Goal: Check status: Check status

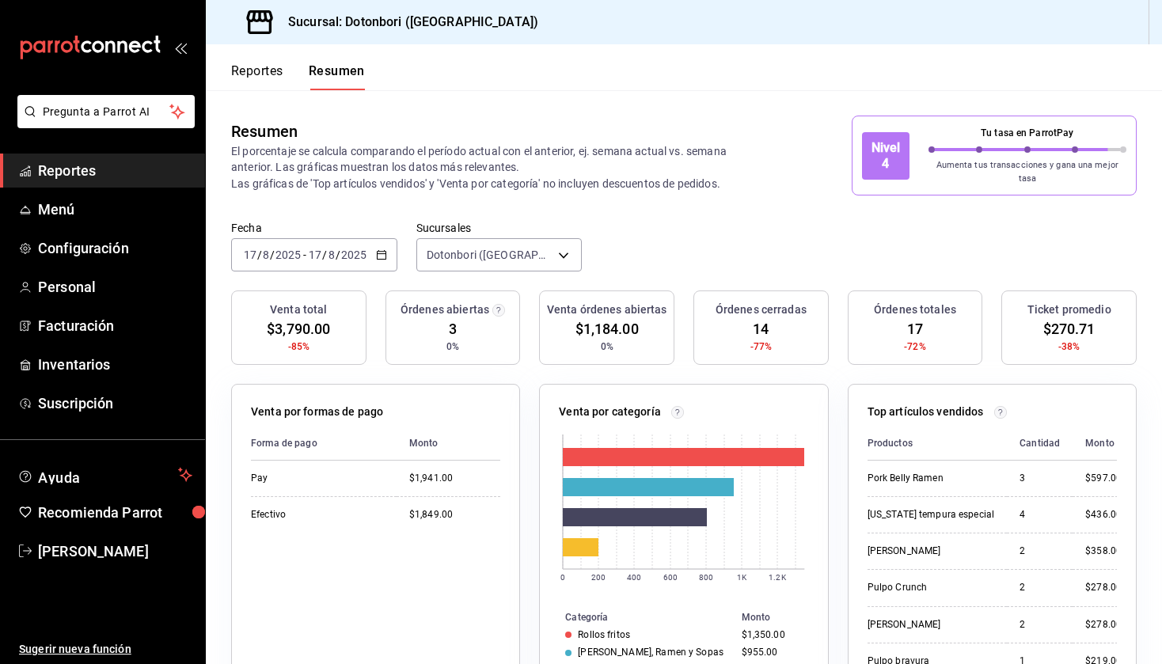
scroll to position [420, 0]
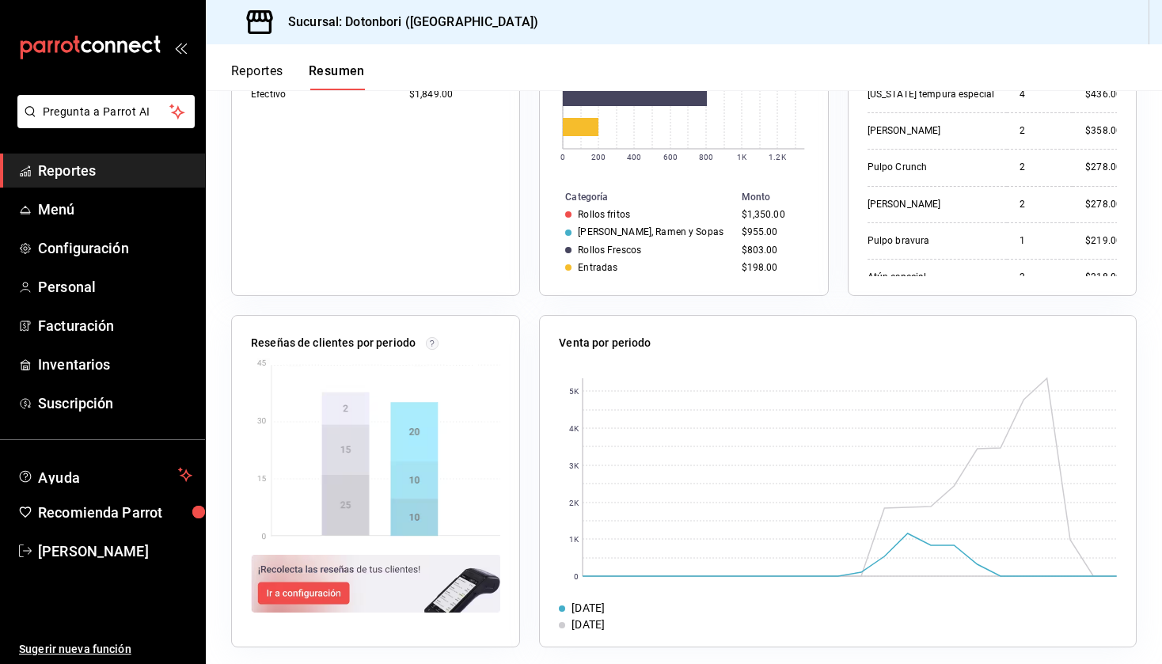
click at [259, 68] on button "Reportes" at bounding box center [257, 76] width 52 height 27
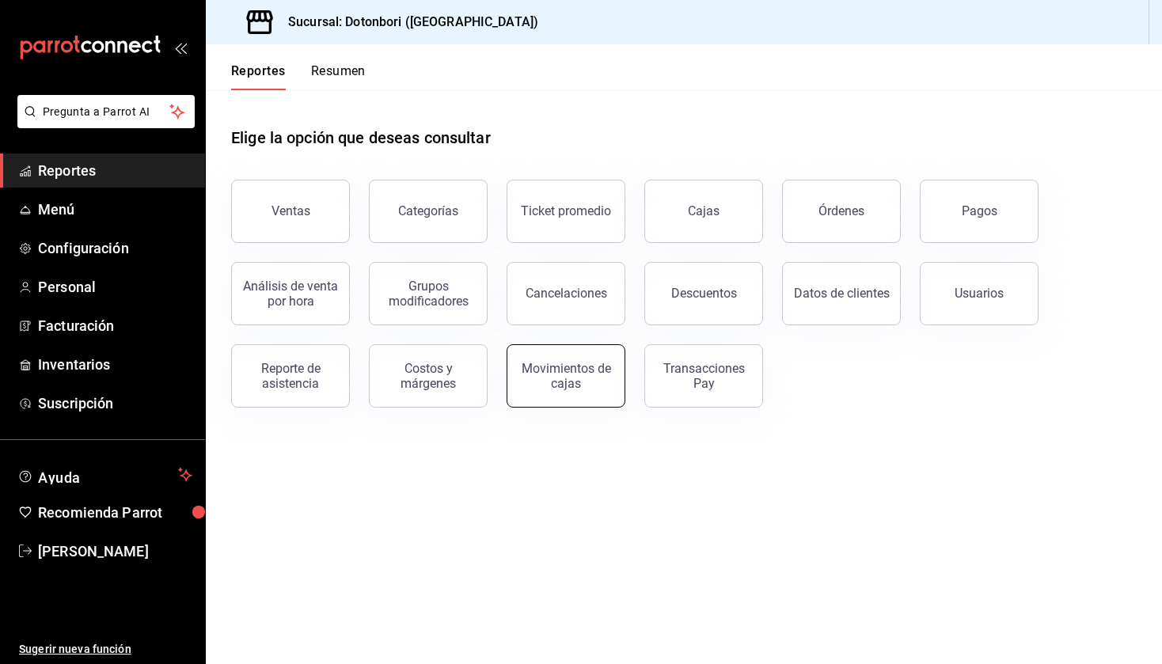
click at [577, 375] on div "Movimientos de cajas" at bounding box center [566, 376] width 98 height 30
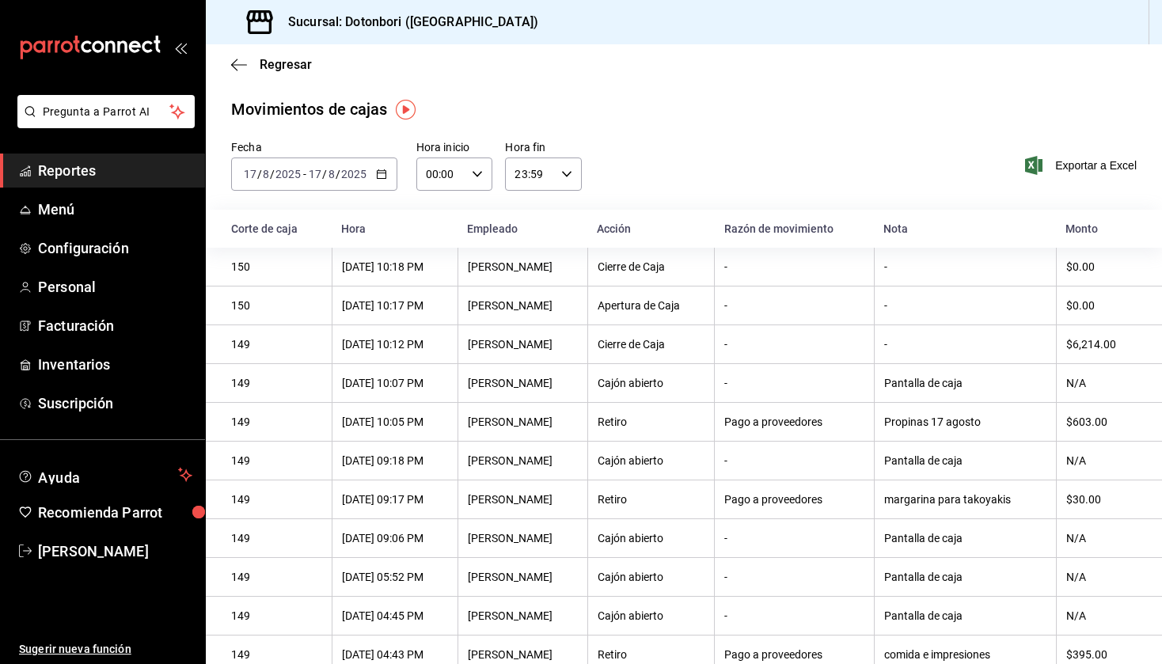
click at [389, 173] on div "[DATE] [DATE] - [DATE] [DATE]" at bounding box center [314, 174] width 166 height 33
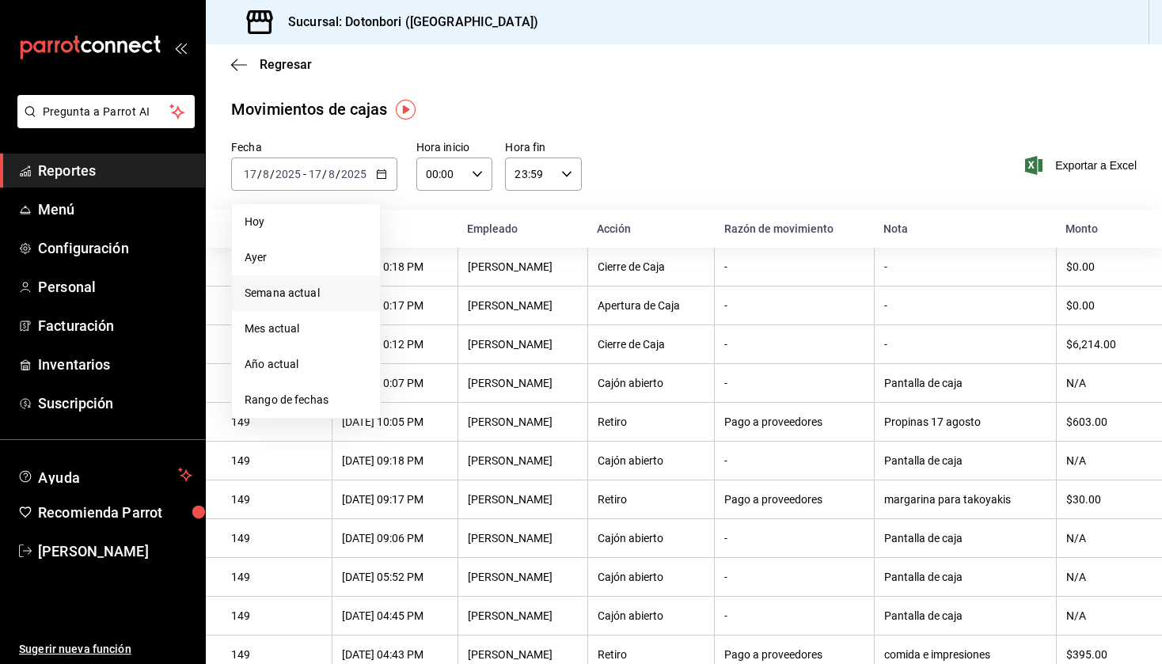
click at [311, 304] on li "Semana actual" at bounding box center [306, 294] width 148 height 36
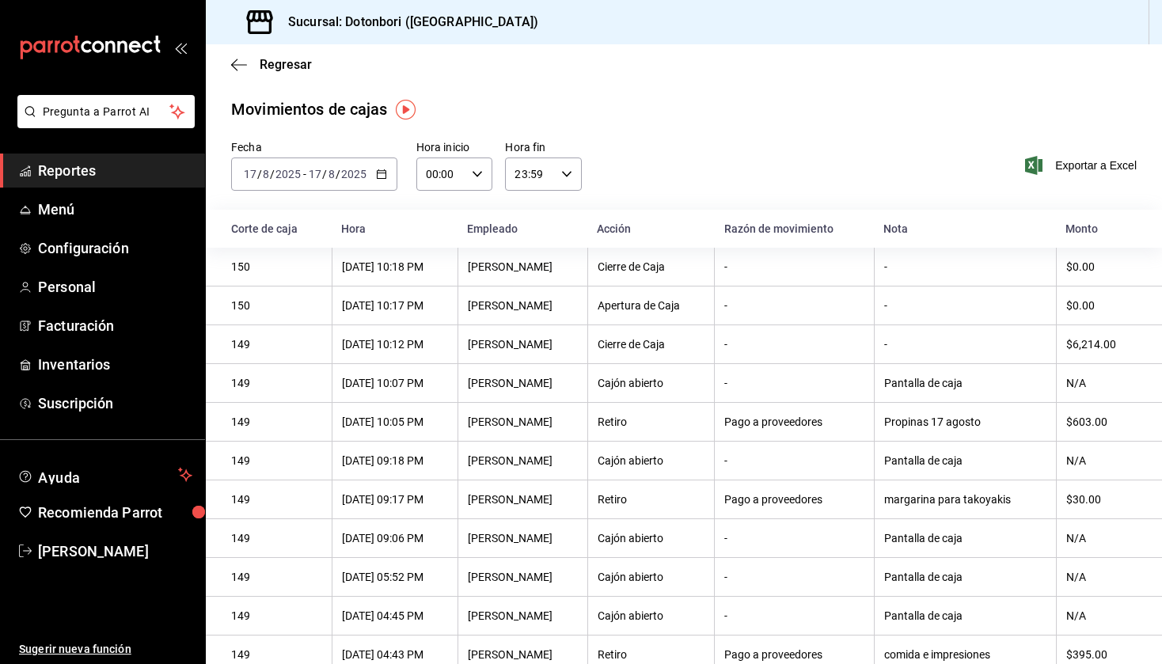
click at [382, 176] on icon "button" at bounding box center [381, 174] width 11 height 11
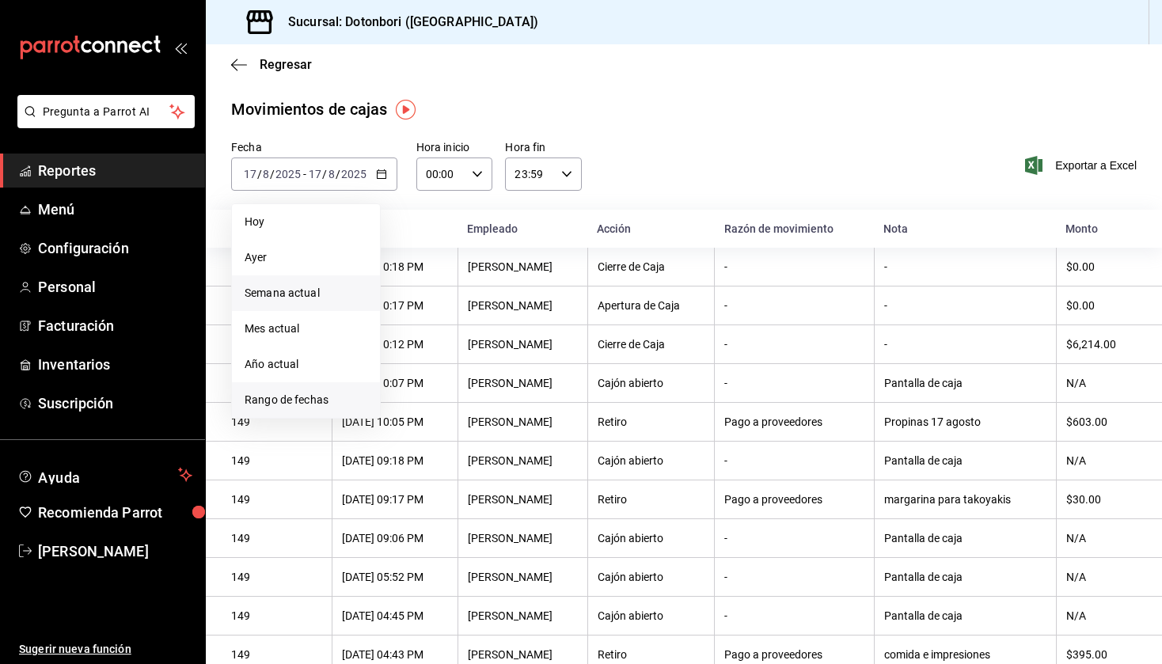
click at [302, 394] on span "Rango de fechas" at bounding box center [306, 400] width 123 height 17
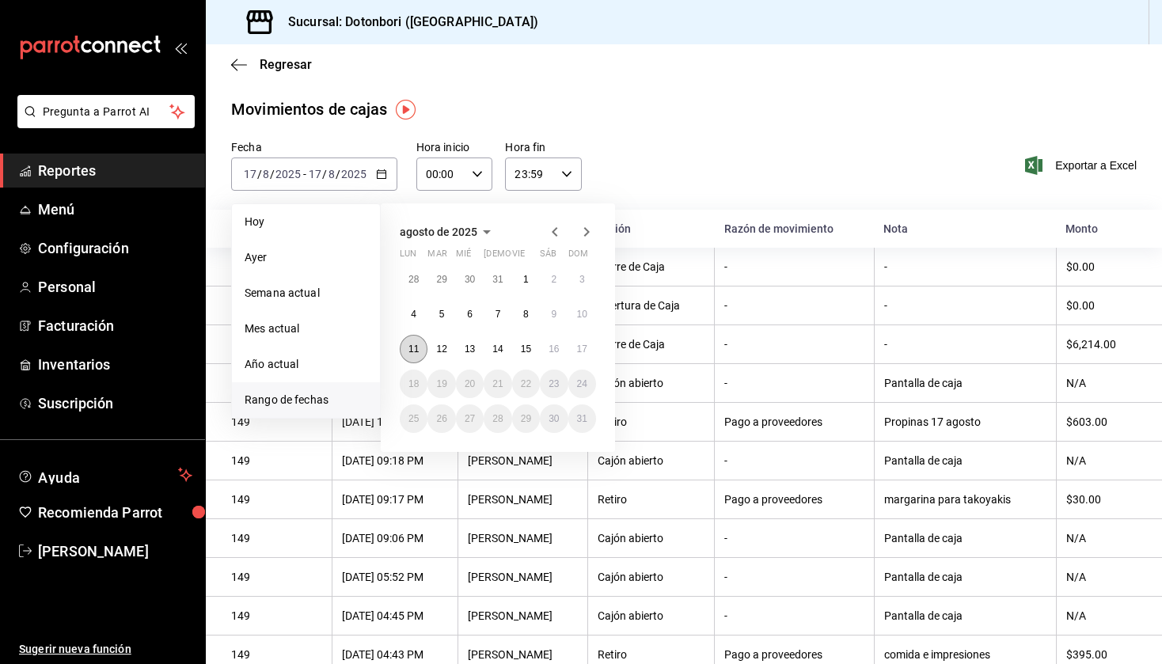
click at [420, 348] on button "11" at bounding box center [414, 349] width 28 height 29
click at [593, 341] on button "17" at bounding box center [583, 349] width 28 height 29
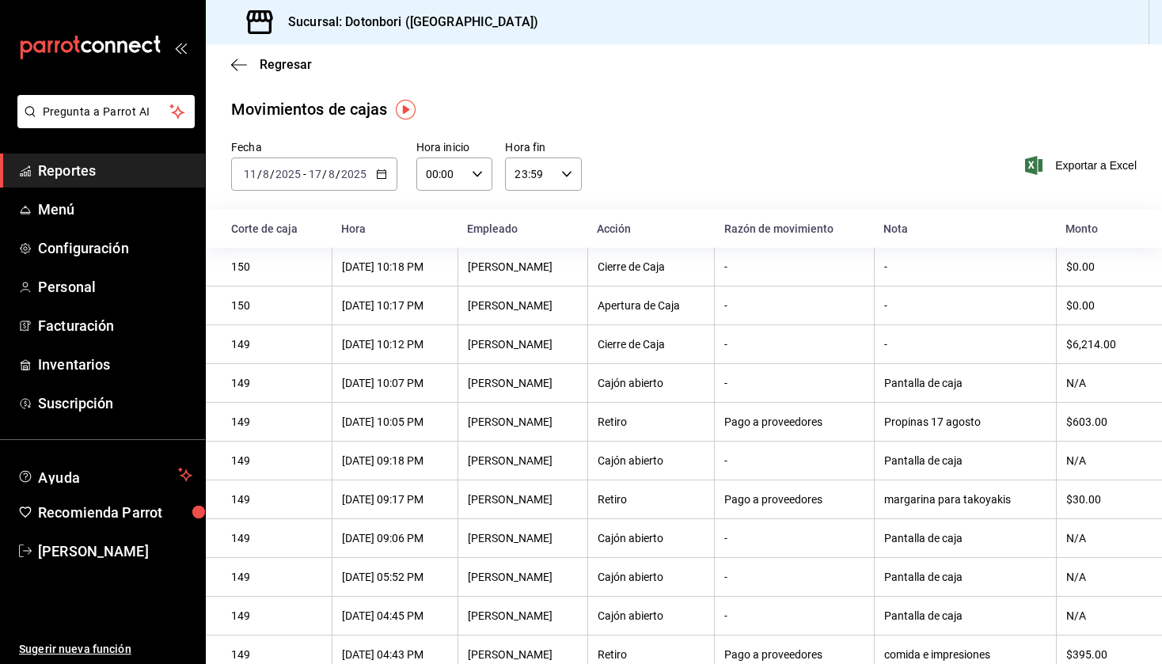
click at [1068, 154] on div "Exportar a Excel" at bounding box center [1054, 165] width 166 height 51
click at [1068, 166] on span "Exportar a Excel" at bounding box center [1083, 165] width 108 height 19
click at [243, 66] on icon "button" at bounding box center [239, 65] width 16 height 14
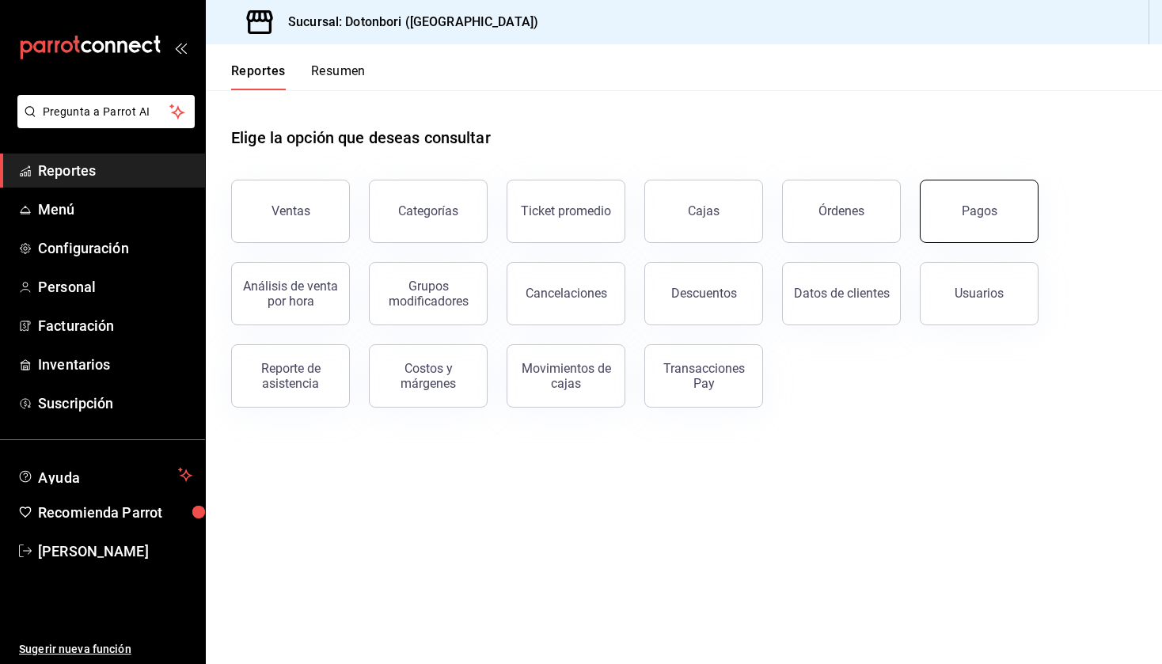
click at [957, 203] on button "Pagos" at bounding box center [979, 211] width 119 height 63
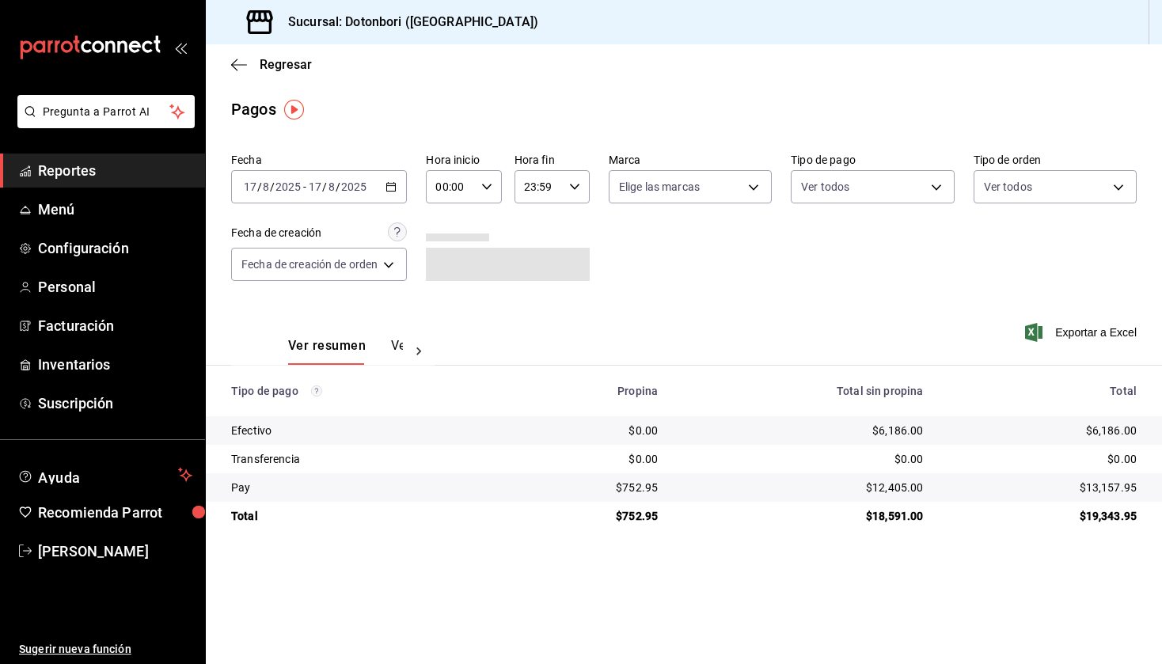
click at [399, 192] on div "[DATE] [DATE] - [DATE] [DATE]" at bounding box center [319, 186] width 176 height 33
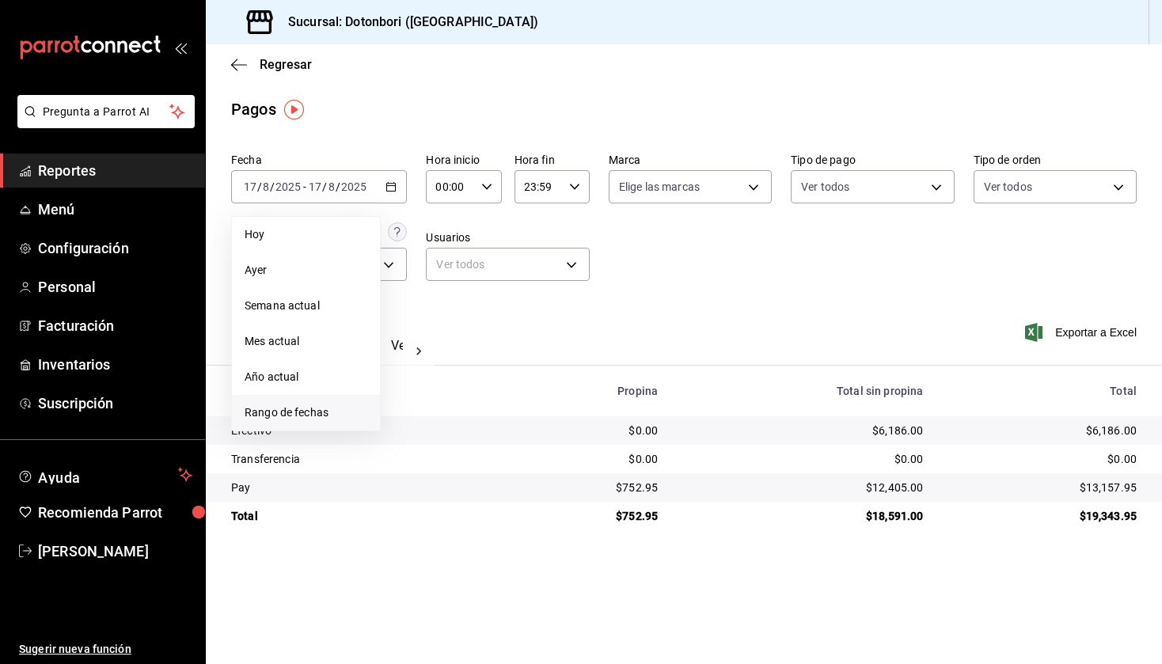
click at [283, 416] on span "Rango de fechas" at bounding box center [306, 413] width 123 height 17
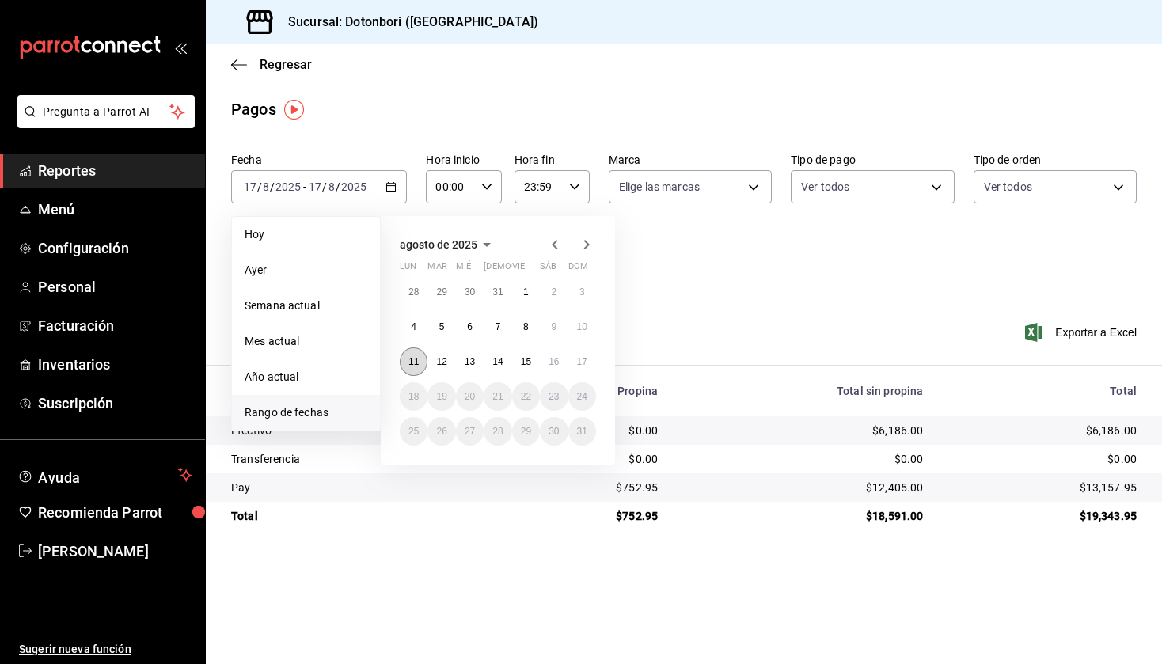
click at [413, 363] on abbr "11" at bounding box center [414, 361] width 10 height 11
click at [581, 356] on abbr "17" at bounding box center [582, 361] width 10 height 11
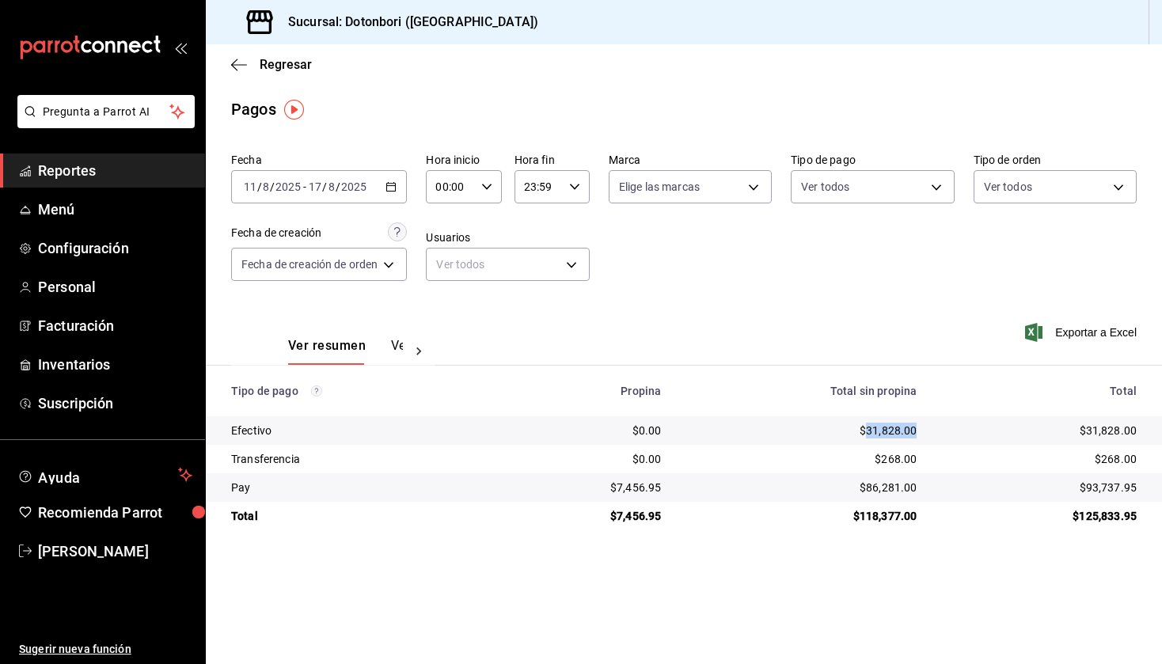
drag, startPoint x: 913, startPoint y: 427, endPoint x: 862, endPoint y: 432, distance: 50.9
click at [862, 432] on td "$31,828.00" at bounding box center [802, 431] width 256 height 29
copy div "31,828.00"
click at [383, 187] on div "[DATE] [DATE] - [DATE] [DATE]" at bounding box center [319, 186] width 176 height 33
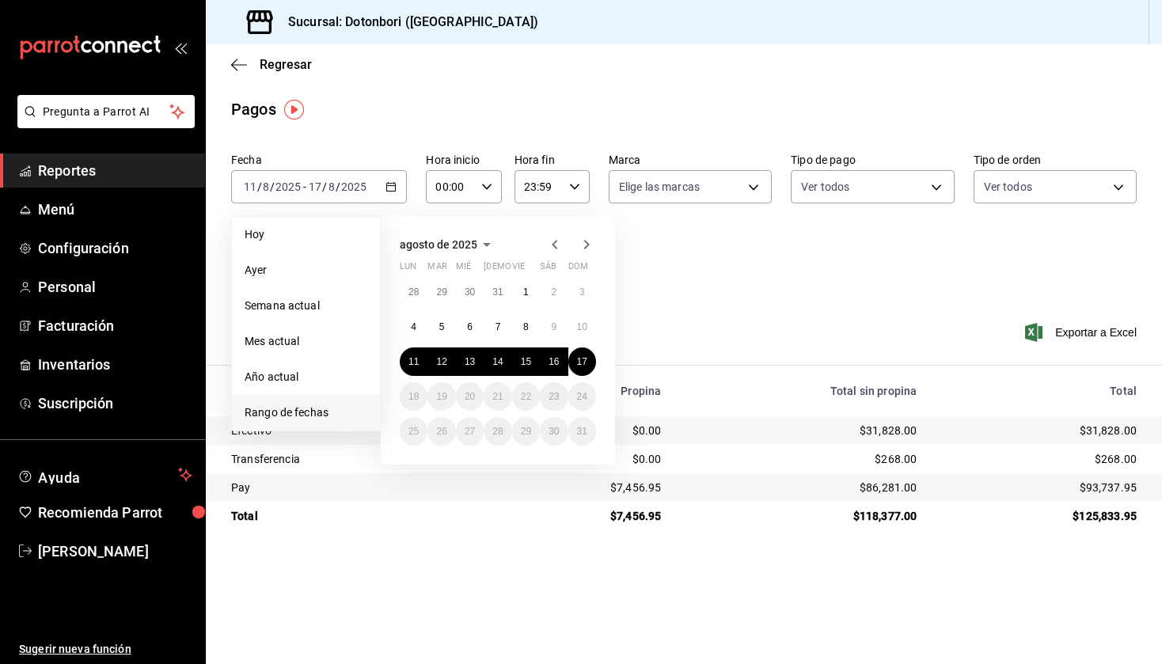
click at [552, 249] on icon "button" at bounding box center [555, 244] width 19 height 19
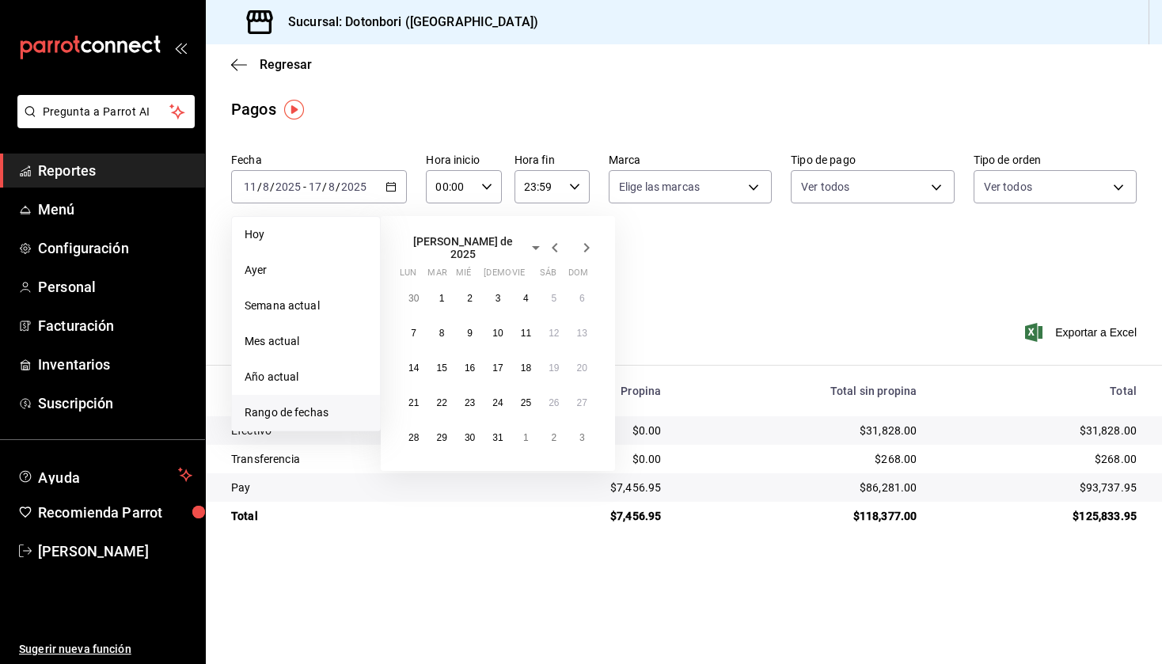
click at [552, 249] on icon "button" at bounding box center [555, 247] width 19 height 19
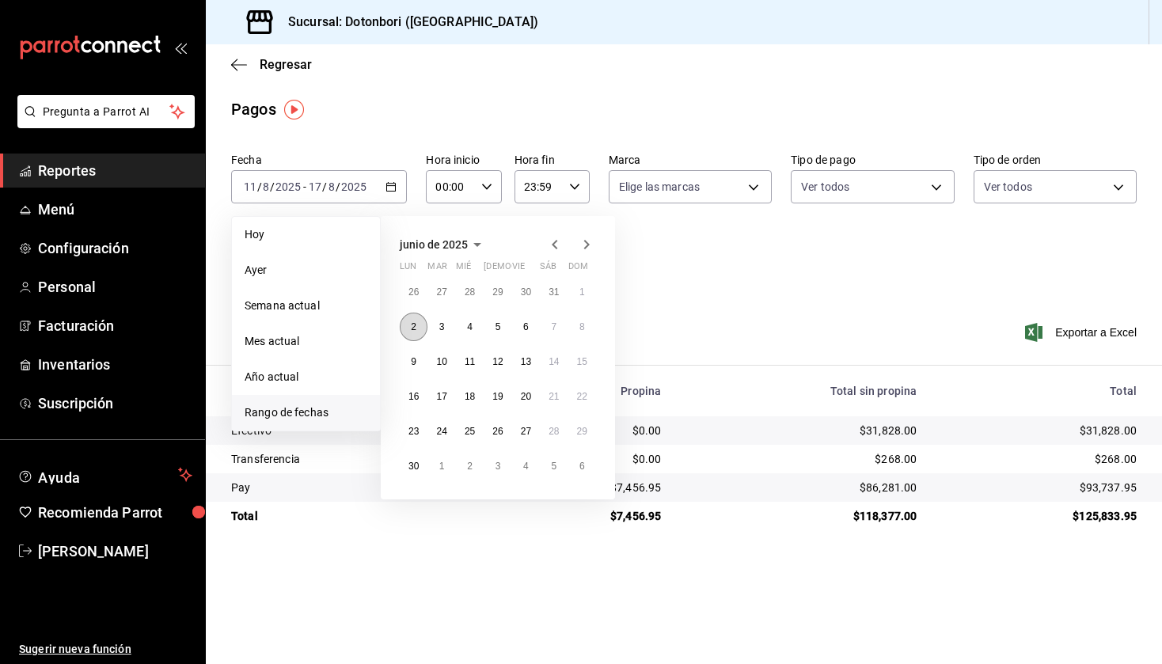
click at [407, 320] on button "2" at bounding box center [414, 327] width 28 height 29
click at [587, 329] on button "8" at bounding box center [583, 327] width 28 height 29
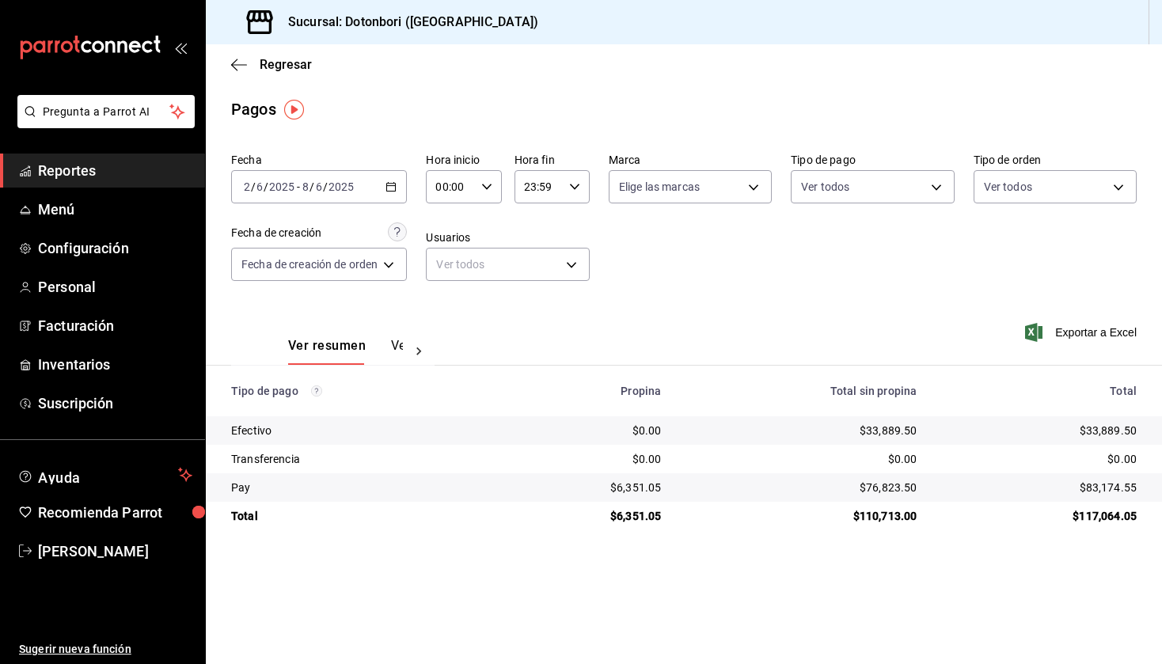
click at [401, 183] on div "[DATE] [DATE] - [DATE] [DATE]" at bounding box center [319, 186] width 176 height 33
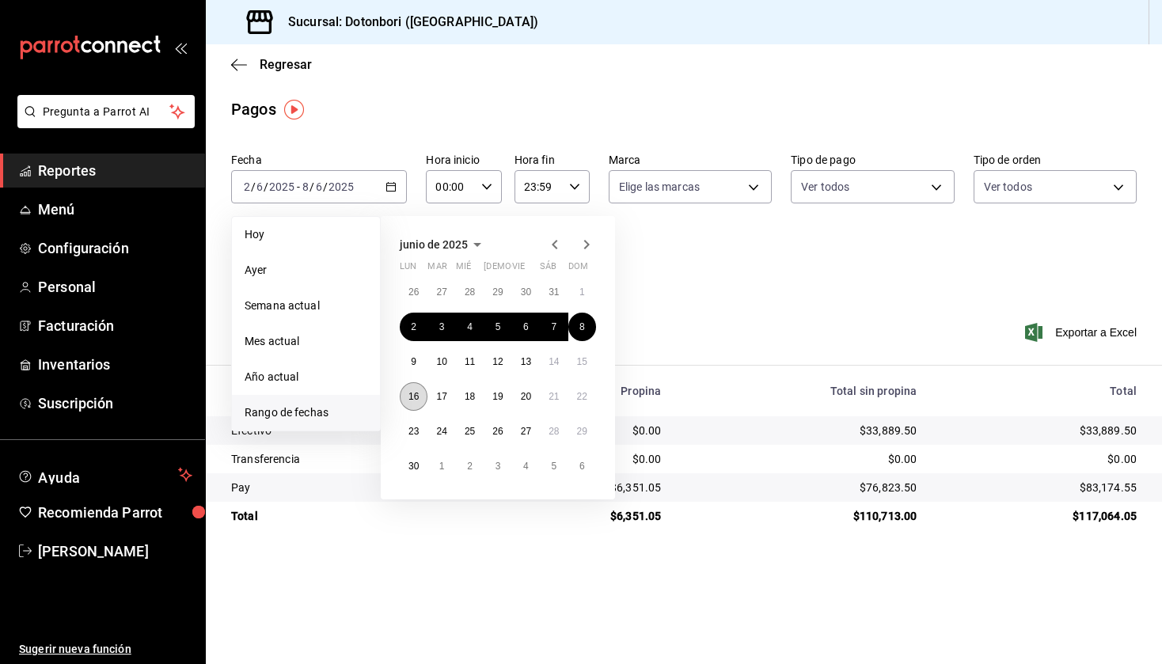
click at [412, 401] on abbr "16" at bounding box center [414, 396] width 10 height 11
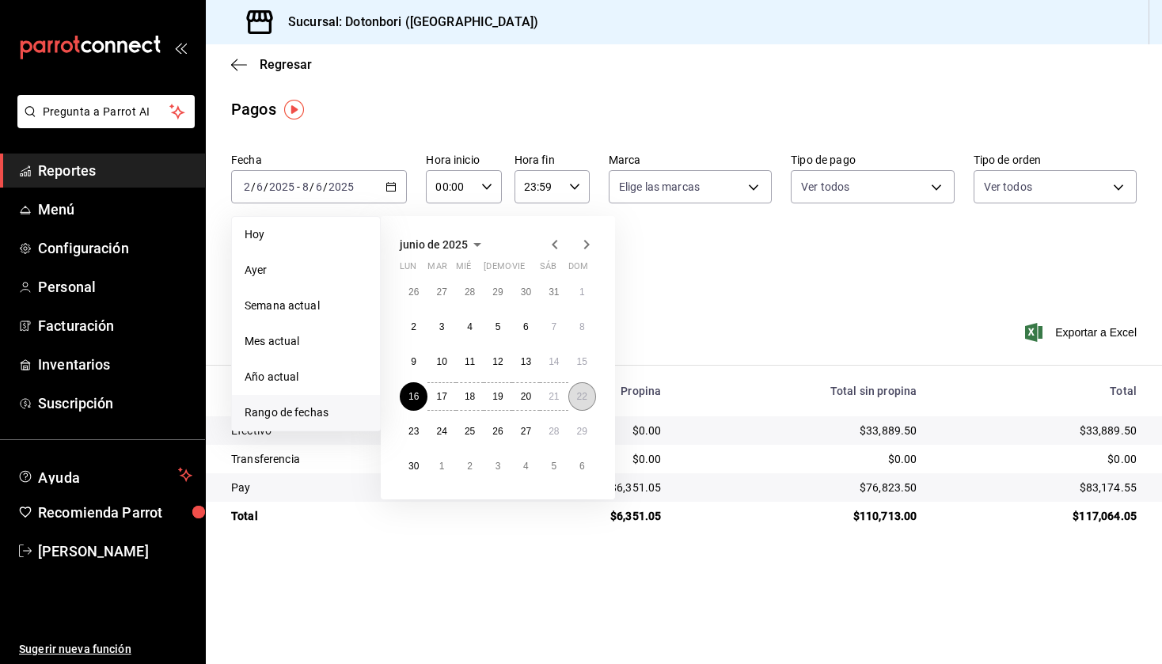
click at [579, 399] on abbr "22" at bounding box center [582, 396] width 10 height 11
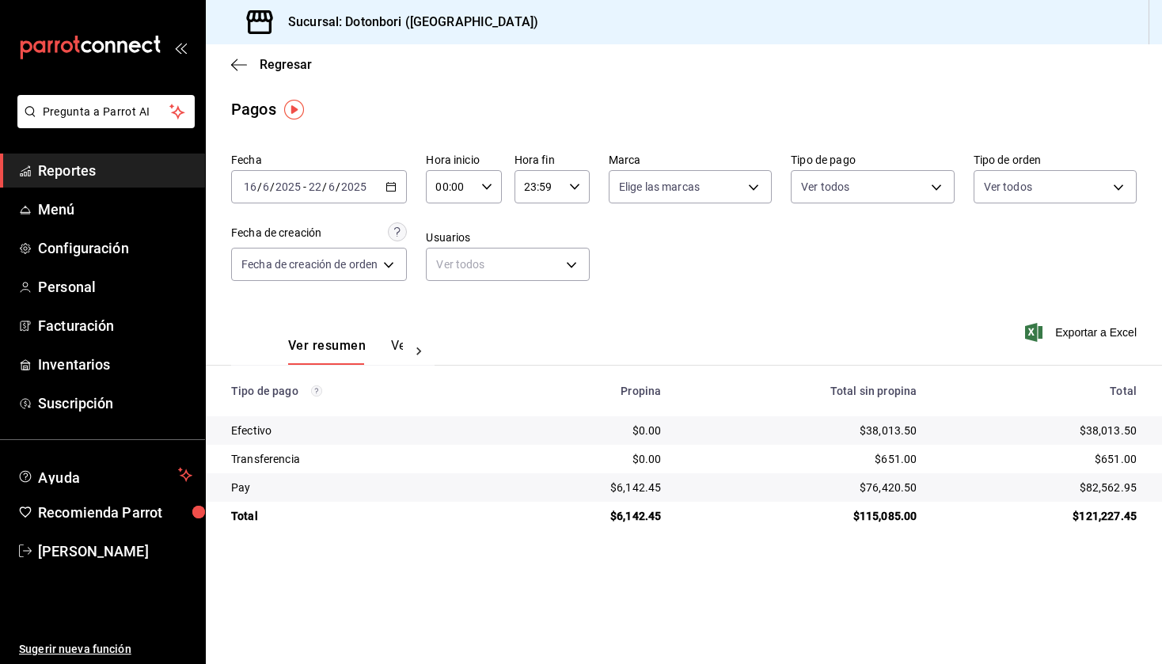
click at [391, 184] on \(Stroke\) "button" at bounding box center [391, 187] width 10 height 9
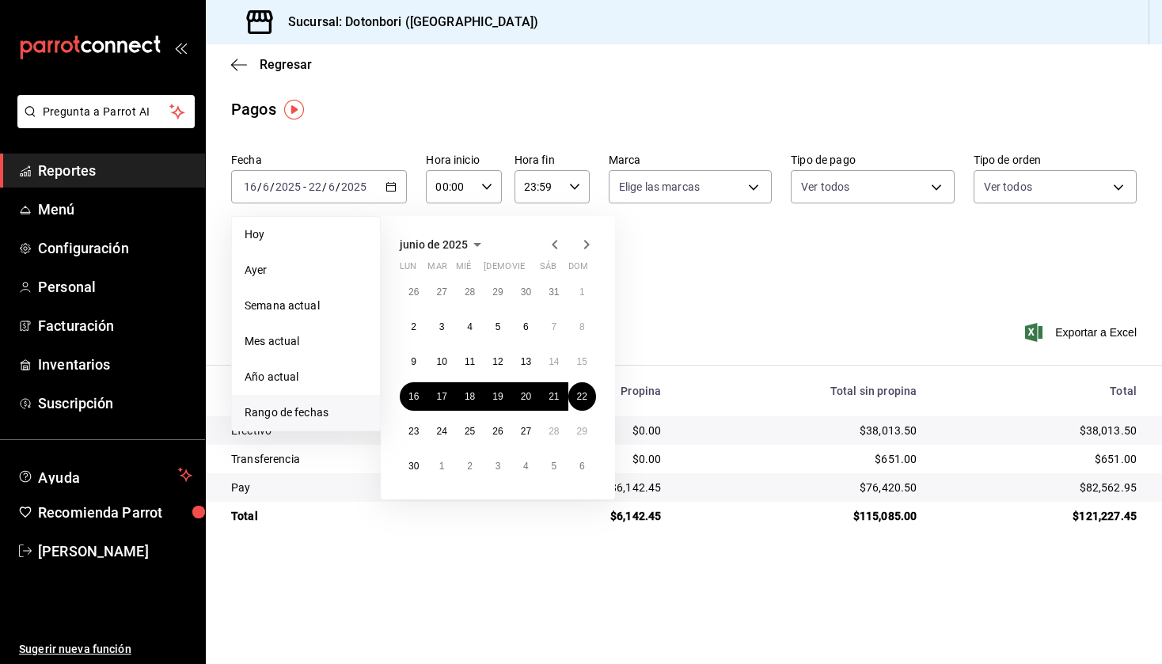
click at [552, 245] on icon "button" at bounding box center [555, 244] width 19 height 19
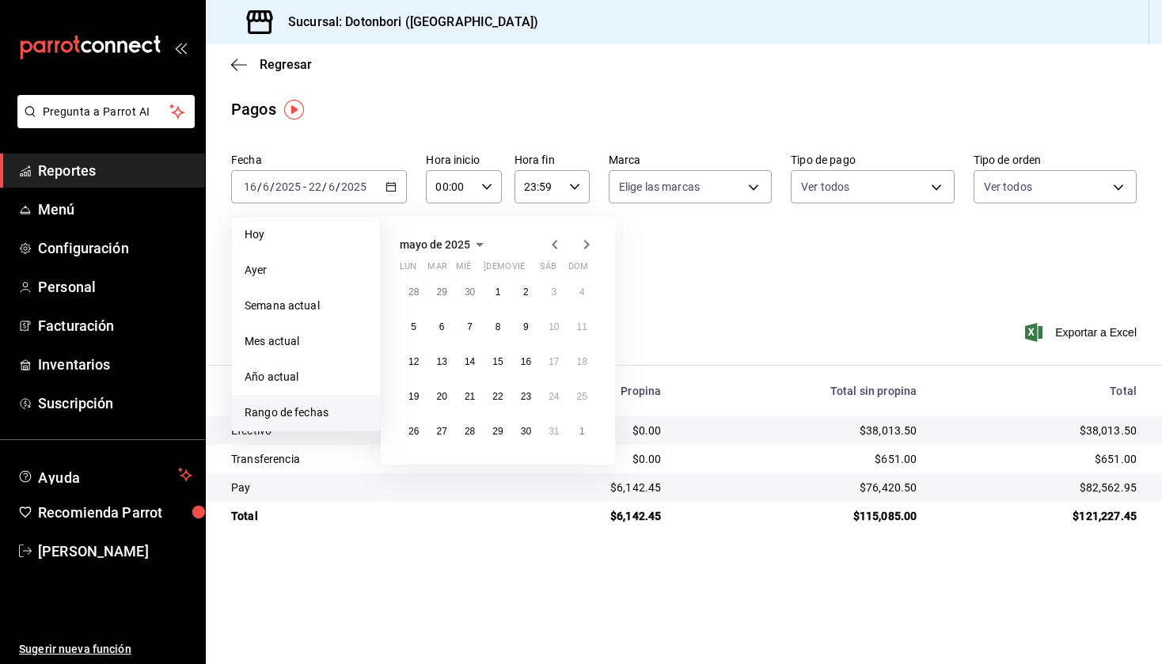
click at [552, 245] on icon "button" at bounding box center [555, 244] width 19 height 19
click at [588, 238] on icon "button" at bounding box center [586, 244] width 19 height 19
click at [591, 242] on icon "button" at bounding box center [586, 244] width 19 height 19
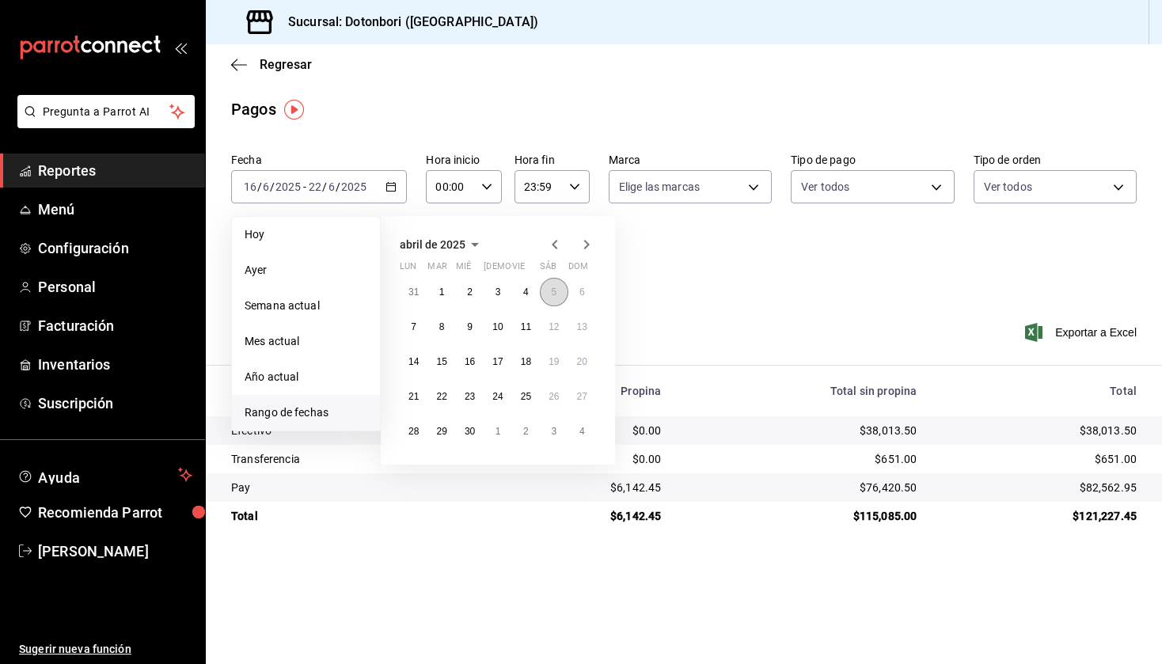
click at [554, 291] on abbr "5" at bounding box center [554, 292] width 6 height 11
click at [590, 250] on icon "button" at bounding box center [586, 244] width 19 height 19
click at [590, 250] on icon "button" at bounding box center [586, 247] width 19 height 19
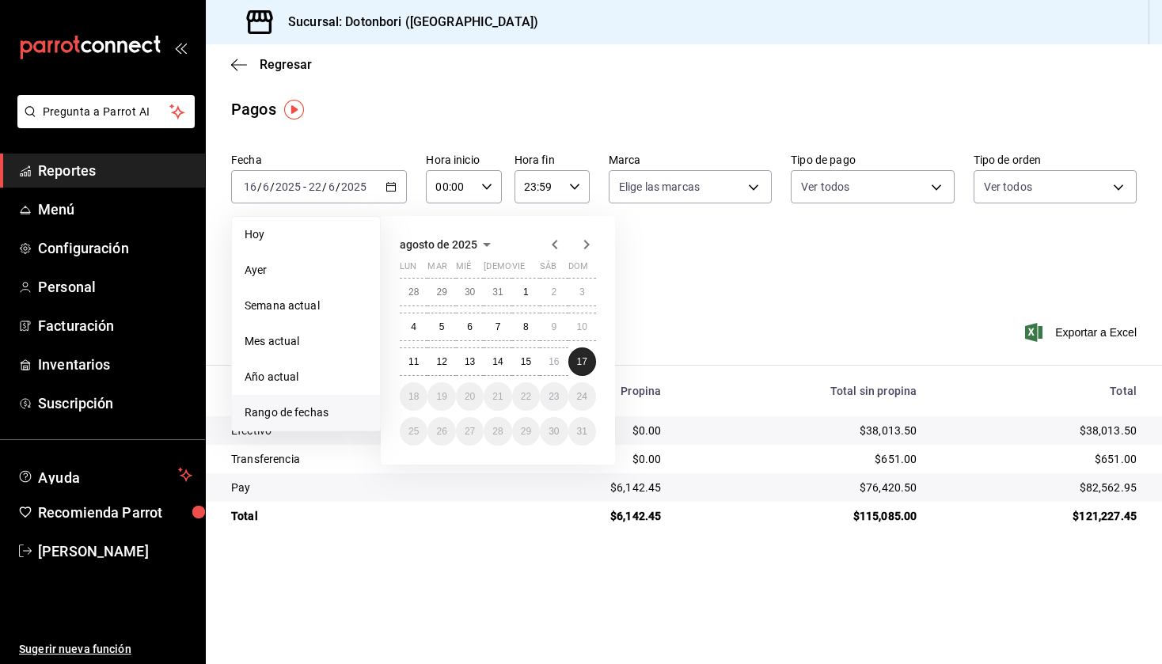
click at [578, 356] on abbr "17" at bounding box center [582, 361] width 10 height 11
